Goal: Task Accomplishment & Management: Complete application form

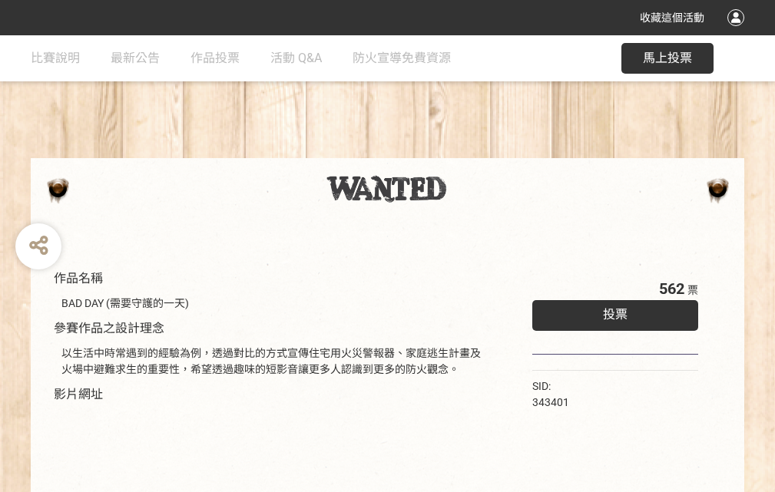
click at [738, 32] on div "收藏這個活動" at bounding box center [387, 17] width 775 height 35
click at [480, 151] on div "作品名稱 BAD DAY (需要守護的一天) 參賽作品之設計理念 以生活中時常遇到的經驗為例，透過對比的方式宣傳住宅用火災警報器、家庭逃生計畫及火場中避難求生…" at bounding box center [387, 358] width 775 height 646
click at [611, 311] on span "投票" at bounding box center [615, 314] width 25 height 15
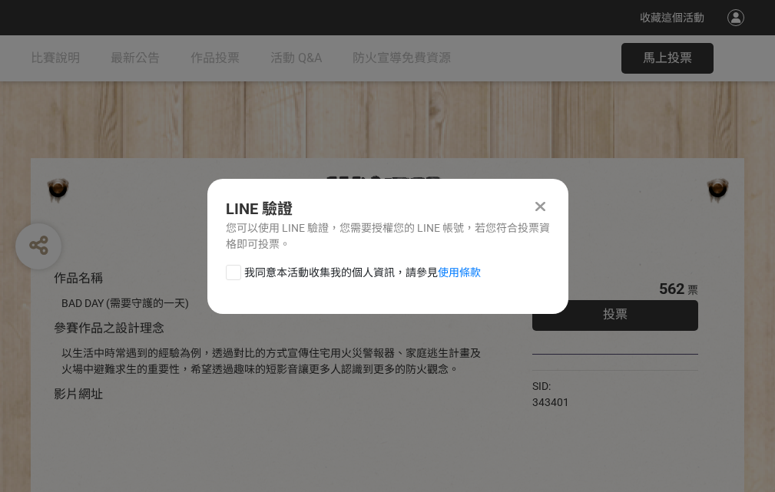
click at [232, 270] on div at bounding box center [233, 272] width 15 height 15
checkbox input "true"
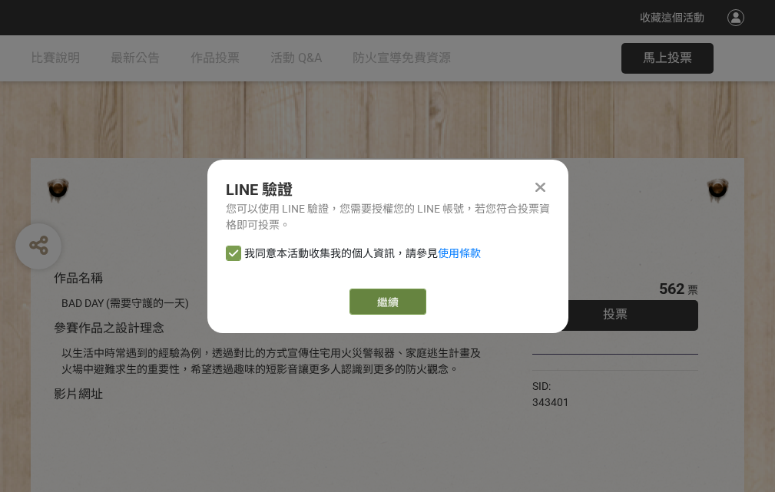
click at [386, 302] on link "繼續" at bounding box center [388, 302] width 77 height 26
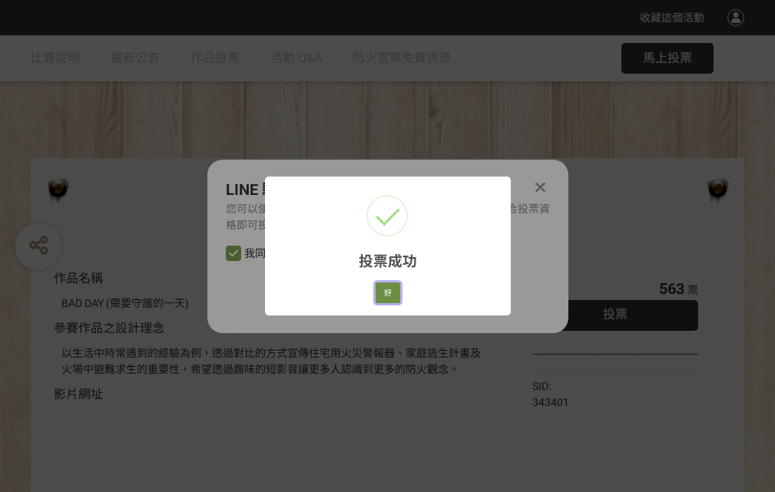
click at [383, 290] on button "好" at bounding box center [388, 294] width 25 height 22
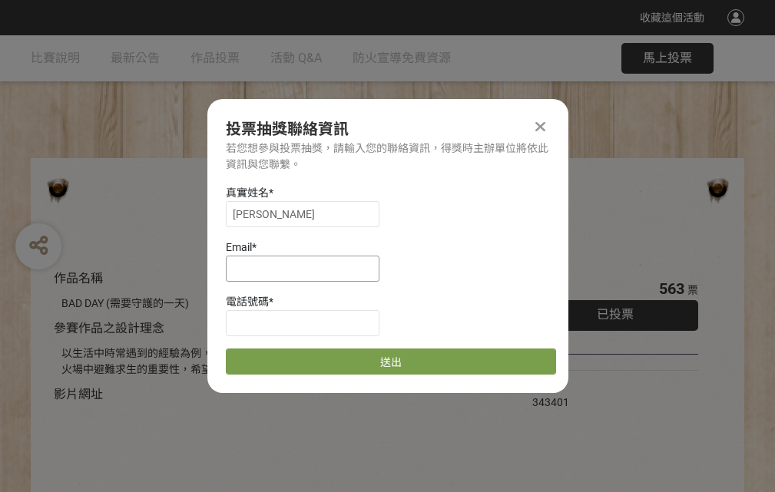
click at [307, 268] on input at bounding box center [303, 269] width 154 height 26
type input "[EMAIL_ADDRESS][DOMAIN_NAME]"
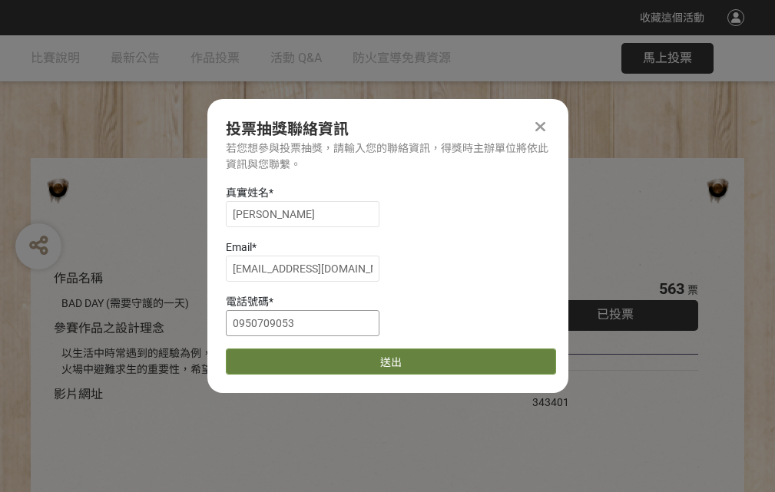
type input "0950709053"
click at [270, 356] on button "送出" at bounding box center [391, 362] width 330 height 26
